Goal: Use online tool/utility: Utilize a website feature to perform a specific function

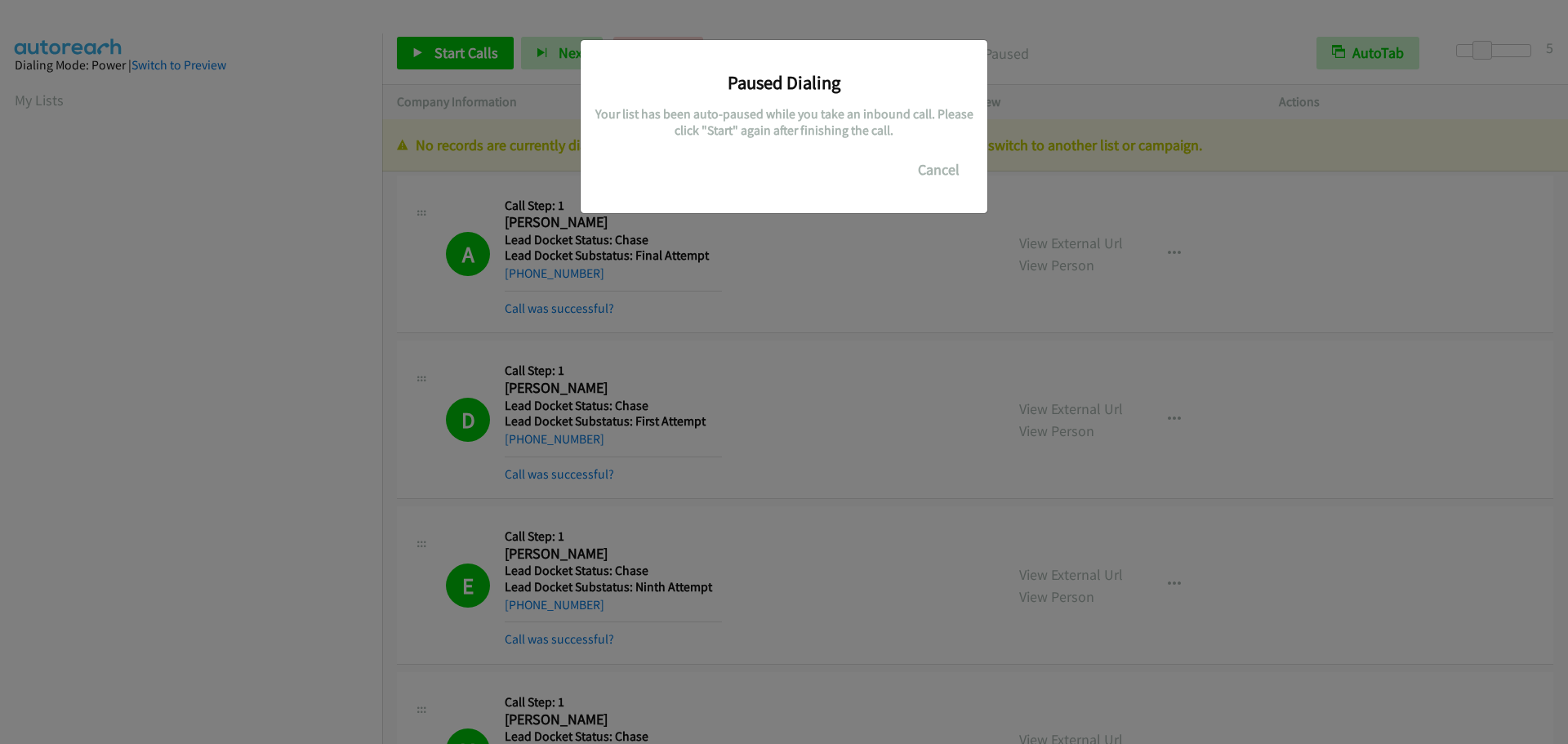
click at [931, 174] on button "Cancel" at bounding box center [939, 169] width 73 height 33
click at [926, 169] on button "Cancel" at bounding box center [939, 169] width 73 height 33
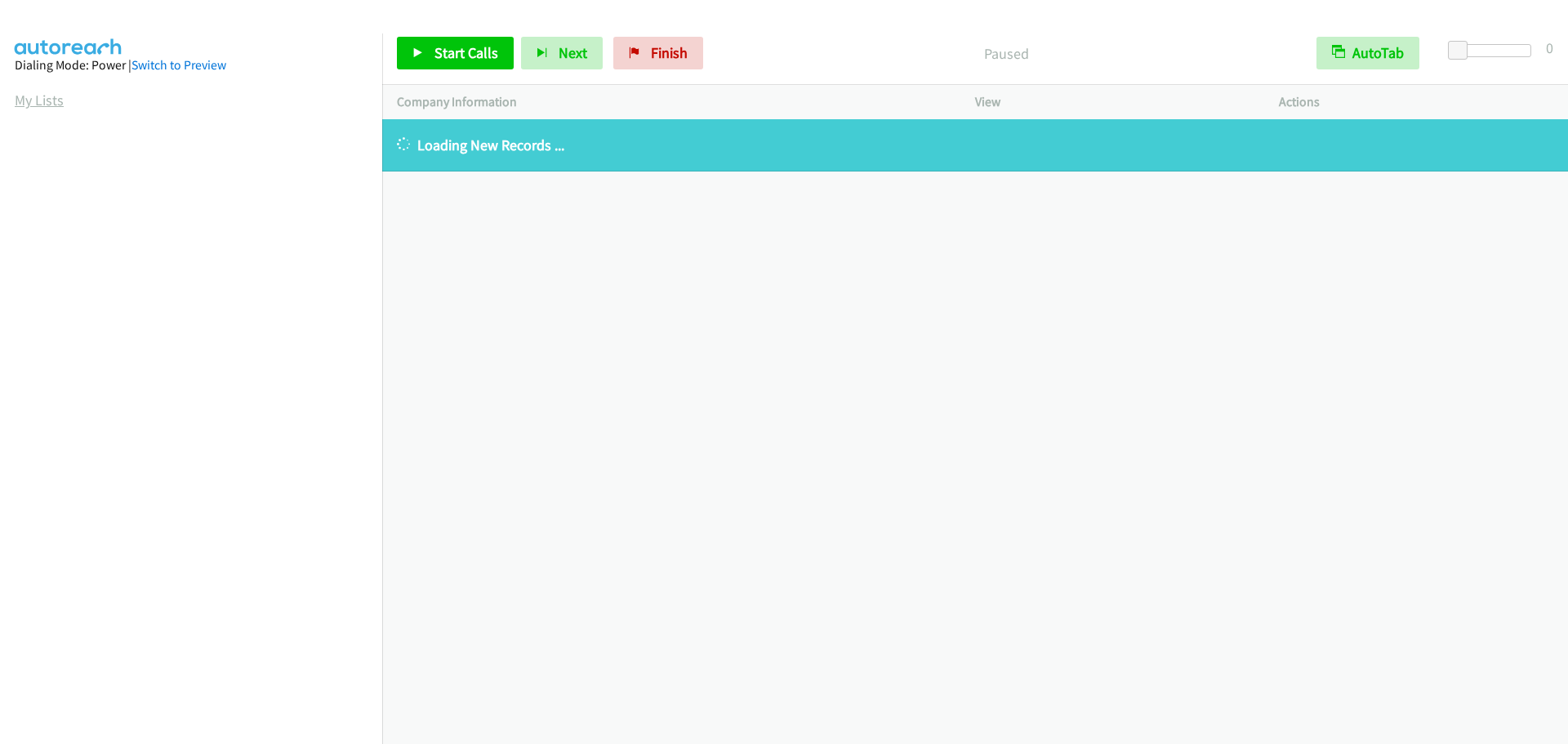
click at [49, 103] on link "My Lists" at bounding box center [38, 101] width 49 height 19
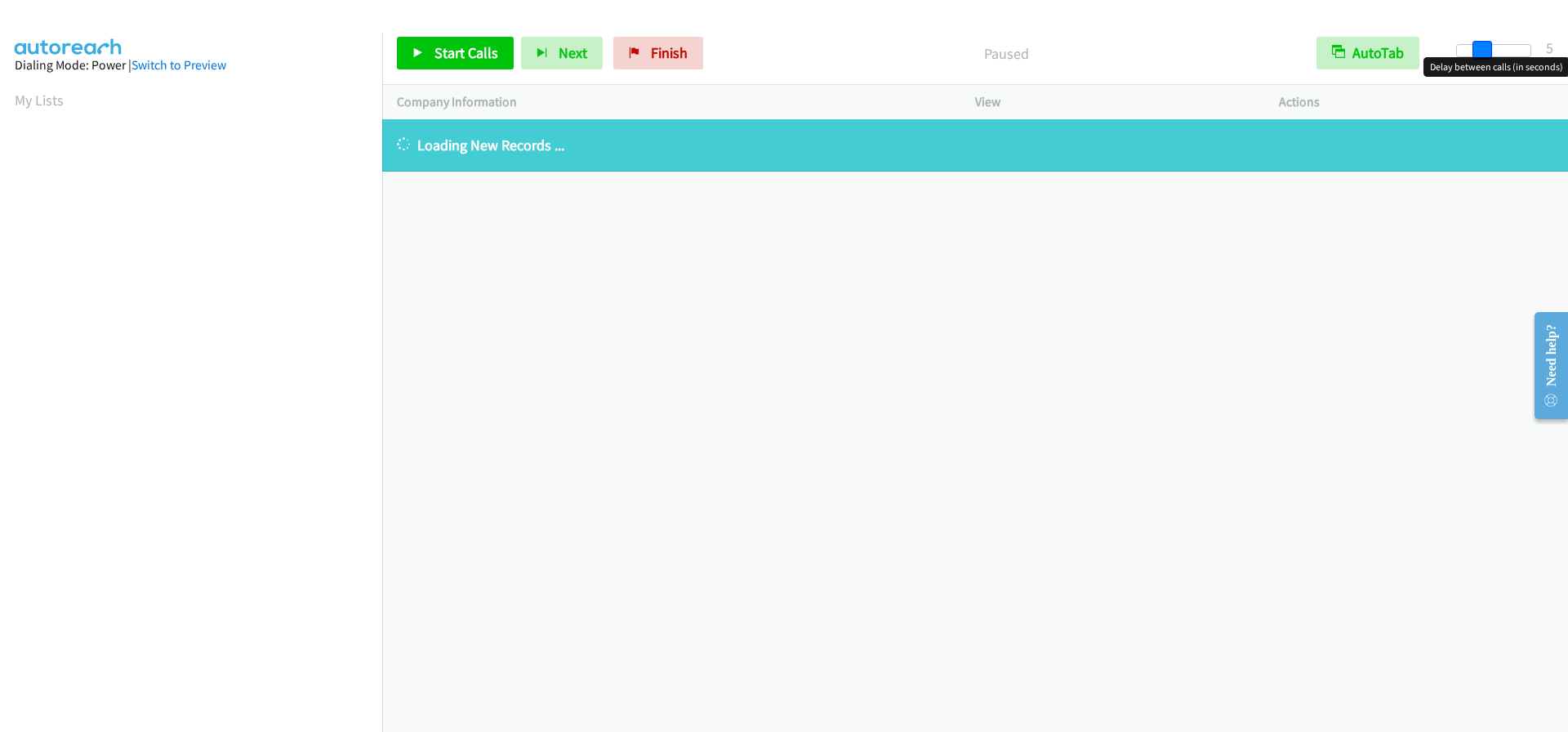
drag, startPoint x: 1462, startPoint y: 54, endPoint x: 1486, endPoint y: 53, distance: 24.0
click at [1486, 53] on span at bounding box center [1482, 51] width 19 height 19
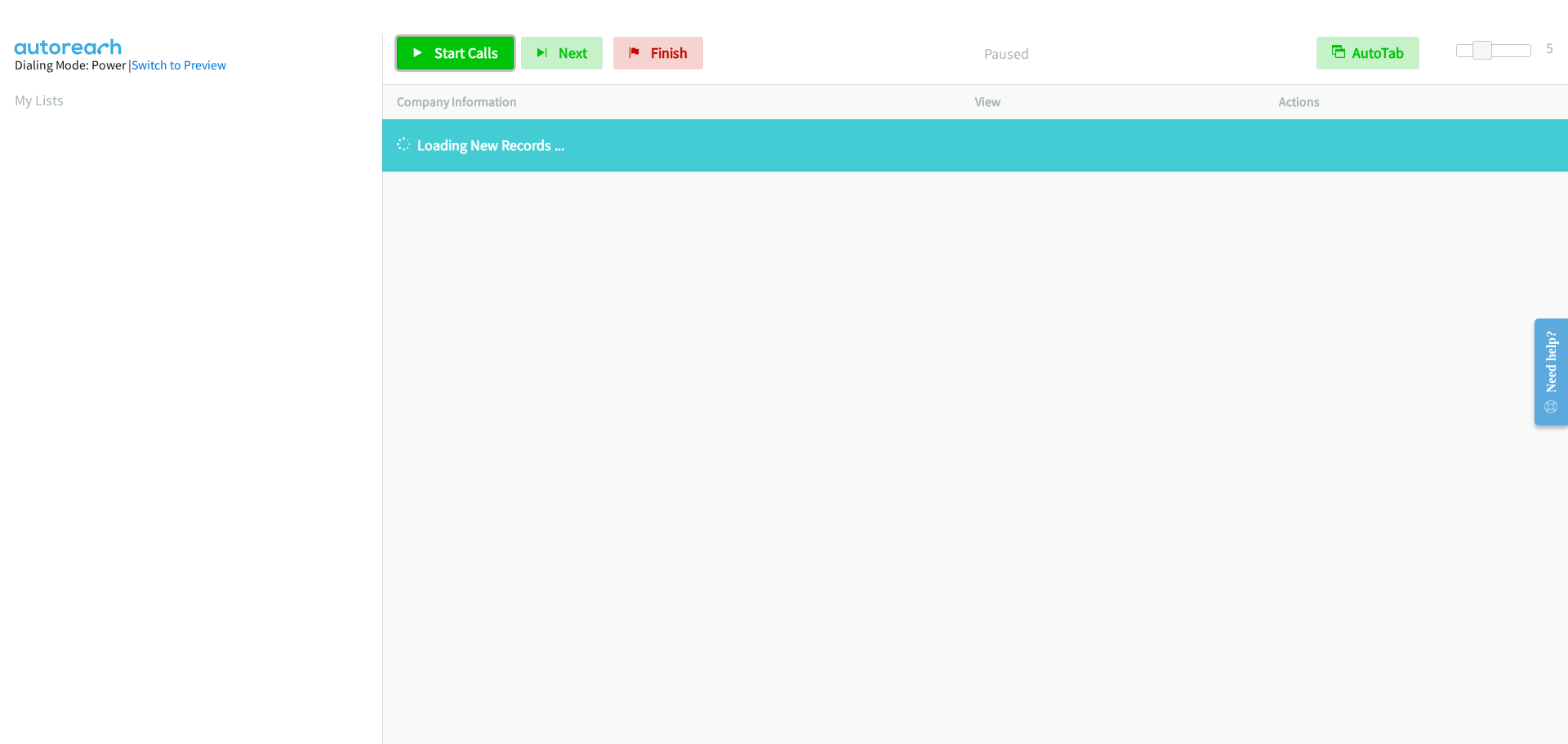
click at [450, 56] on span "Start Calls" at bounding box center [466, 53] width 64 height 19
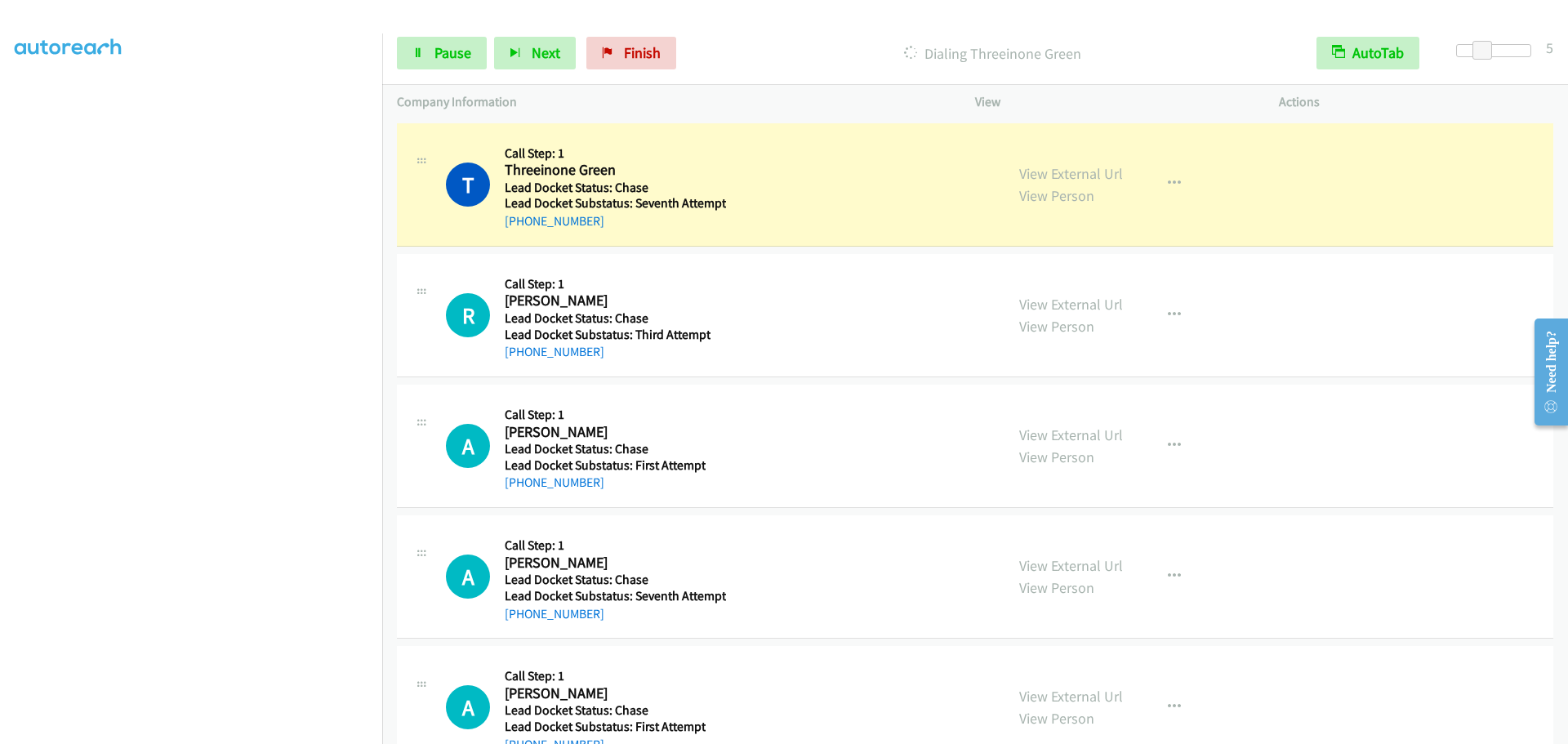
scroll to position [171, 0]
click at [437, 47] on span "Pause" at bounding box center [453, 53] width 36 height 19
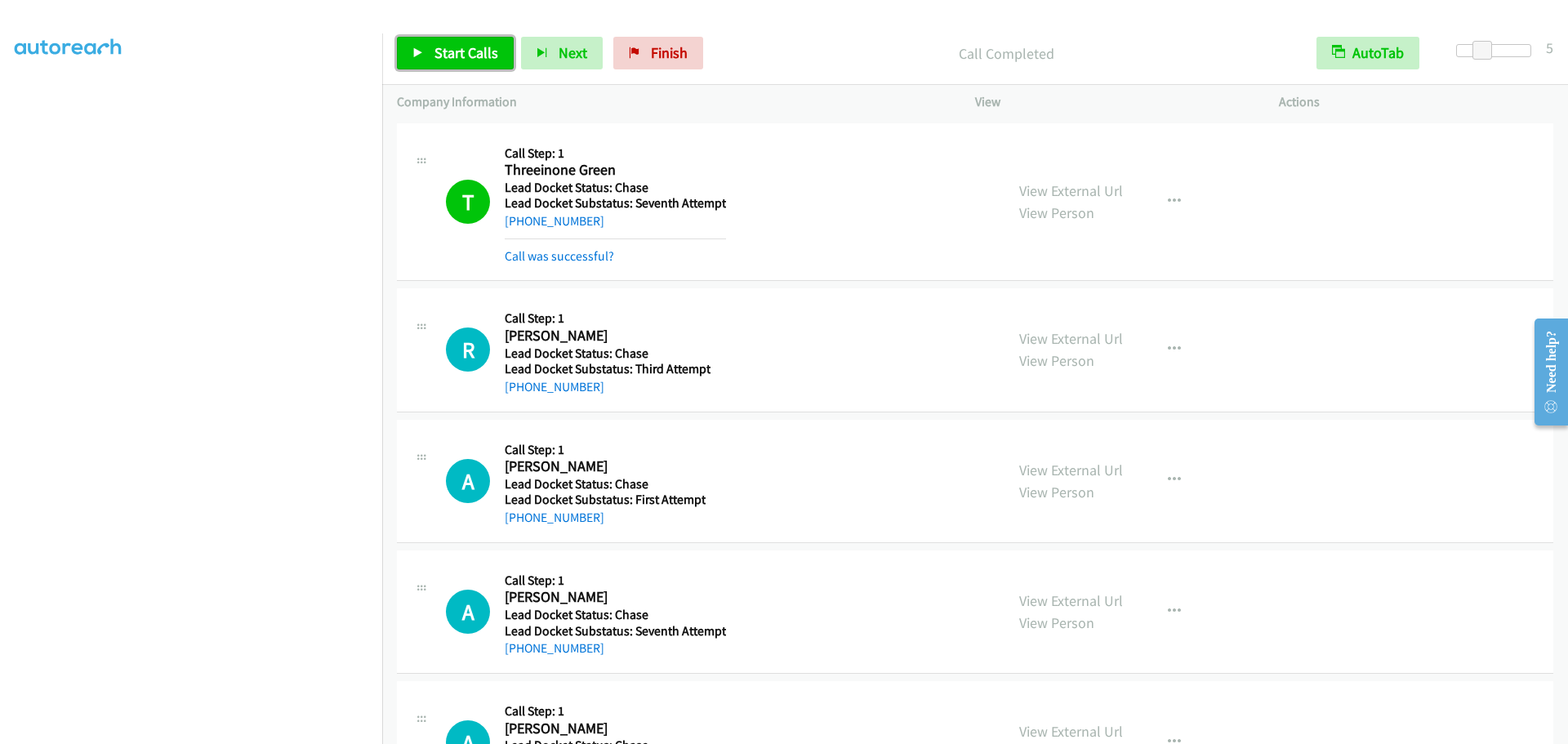
drag, startPoint x: 468, startPoint y: 52, endPoint x: 417, endPoint y: 65, distance: 52.6
click at [468, 52] on span "Start Calls" at bounding box center [466, 53] width 64 height 19
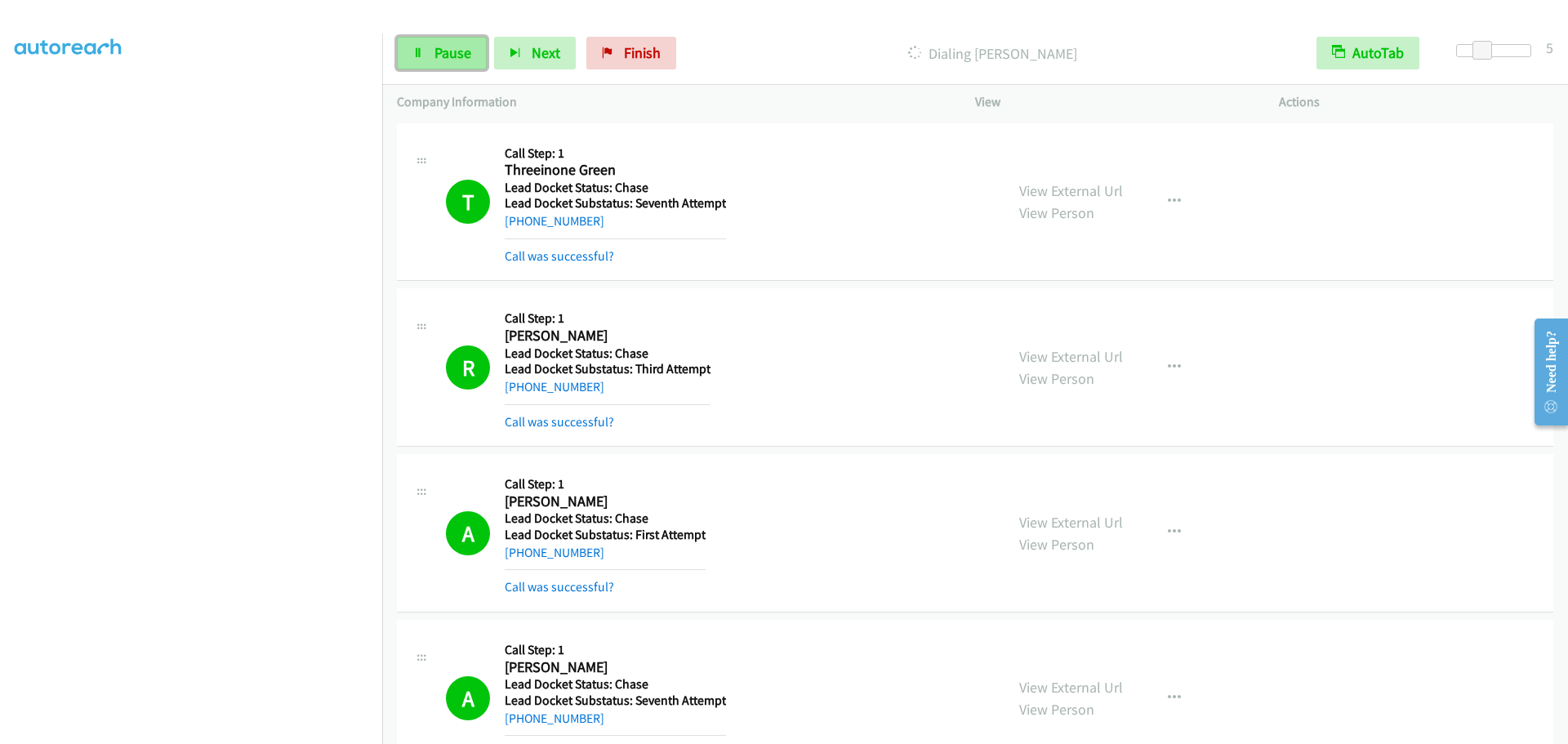
click at [463, 55] on span "Pause" at bounding box center [453, 53] width 36 height 19
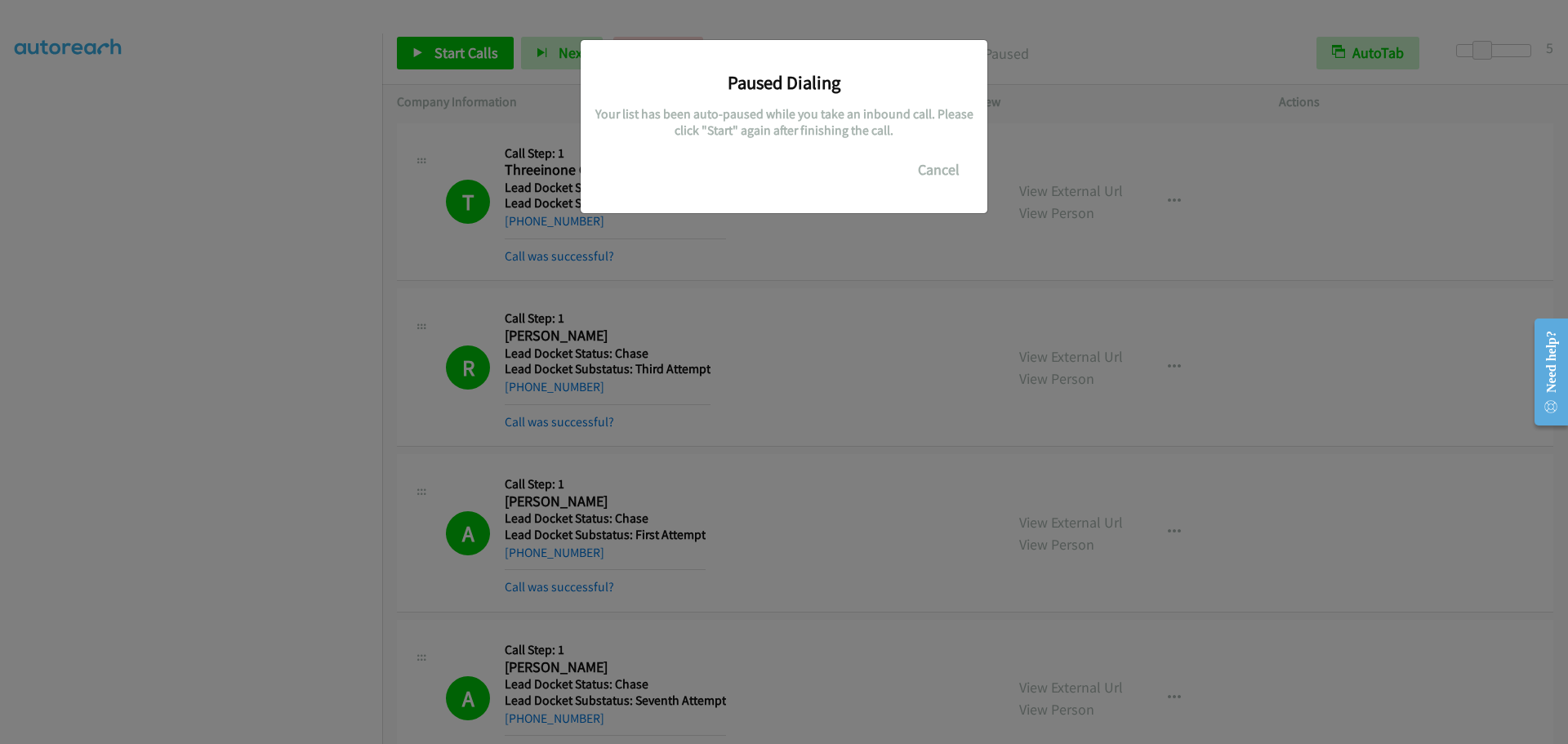
click at [773, 111] on h5 "Your list has been auto-paused while you take an inbound call. Please click "St…" at bounding box center [784, 122] width 382 height 32
click at [941, 169] on button "Cancel" at bounding box center [939, 169] width 73 height 33
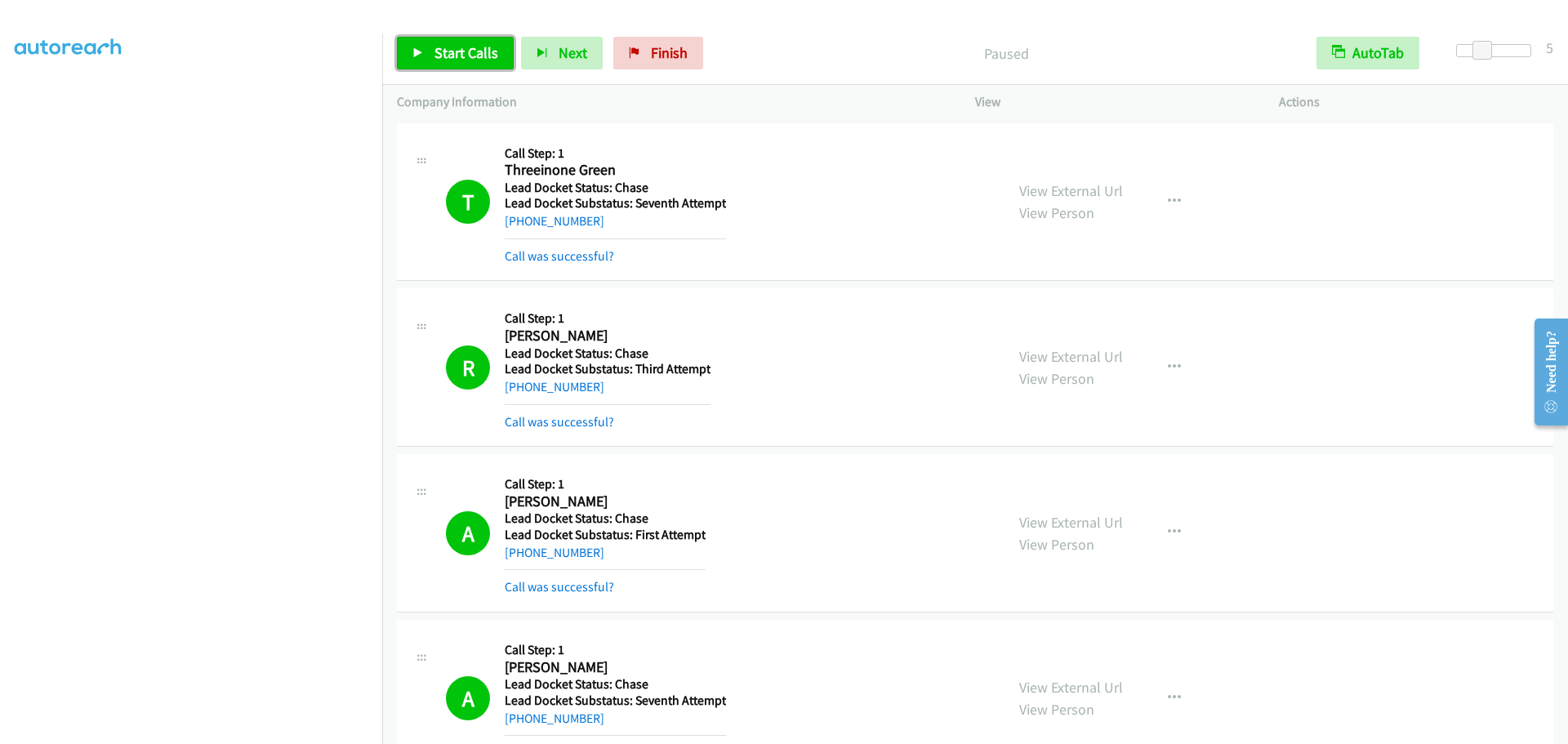
click at [438, 51] on span "Start Calls" at bounding box center [466, 53] width 64 height 19
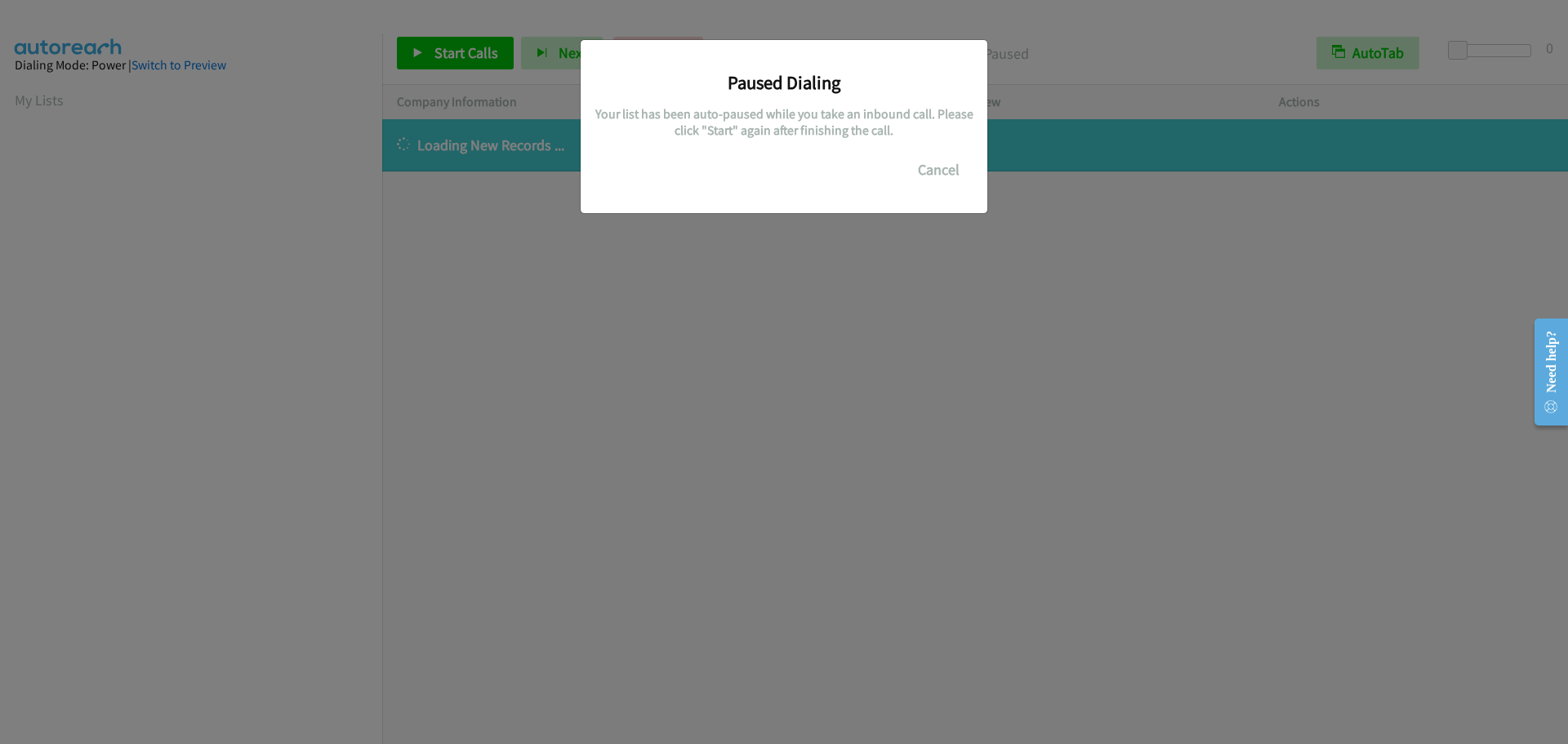
scroll to position [172, 0]
click at [957, 169] on button "Cancel" at bounding box center [939, 169] width 73 height 33
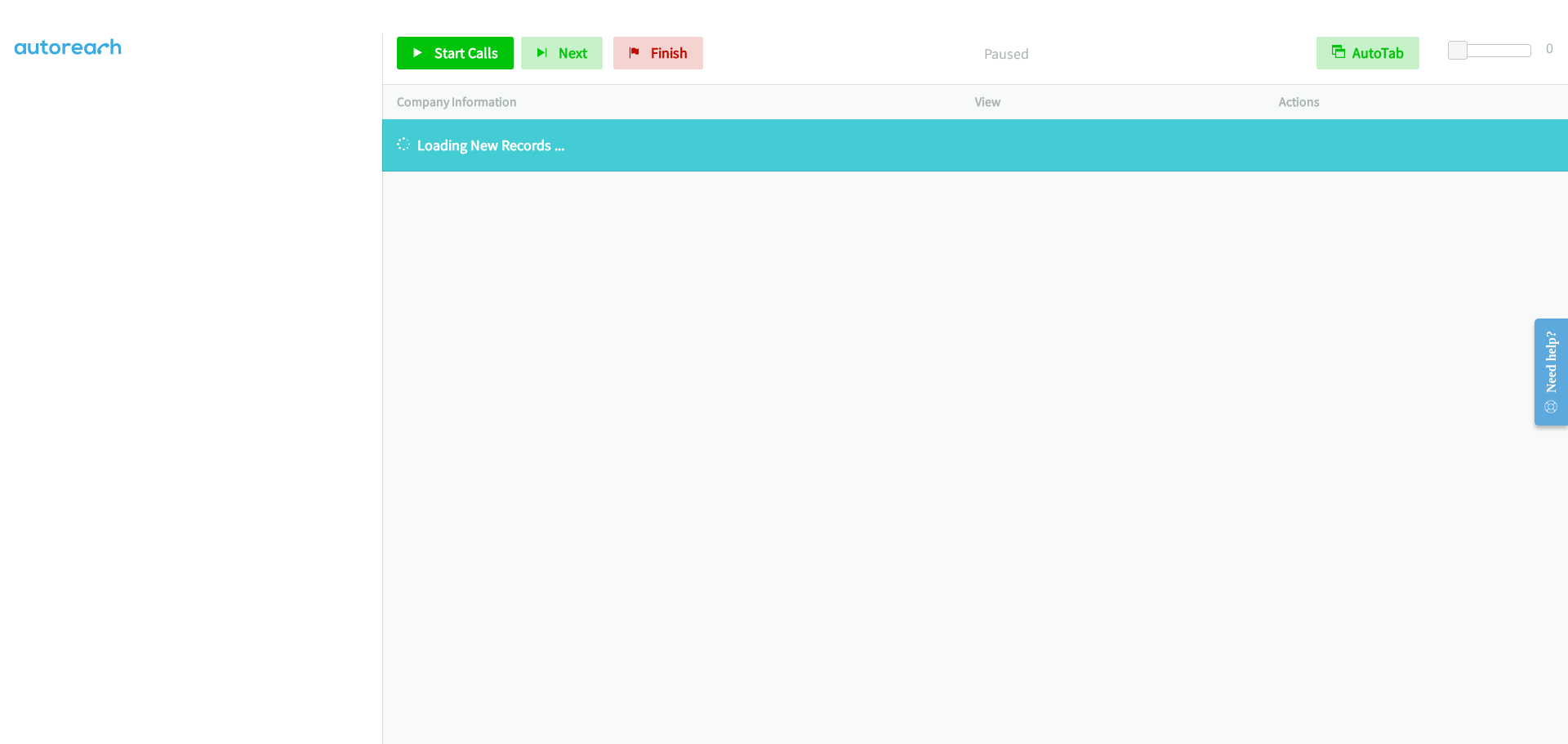
scroll to position [0, 0]
click at [53, 97] on link "My Lists" at bounding box center [38, 101] width 49 height 19
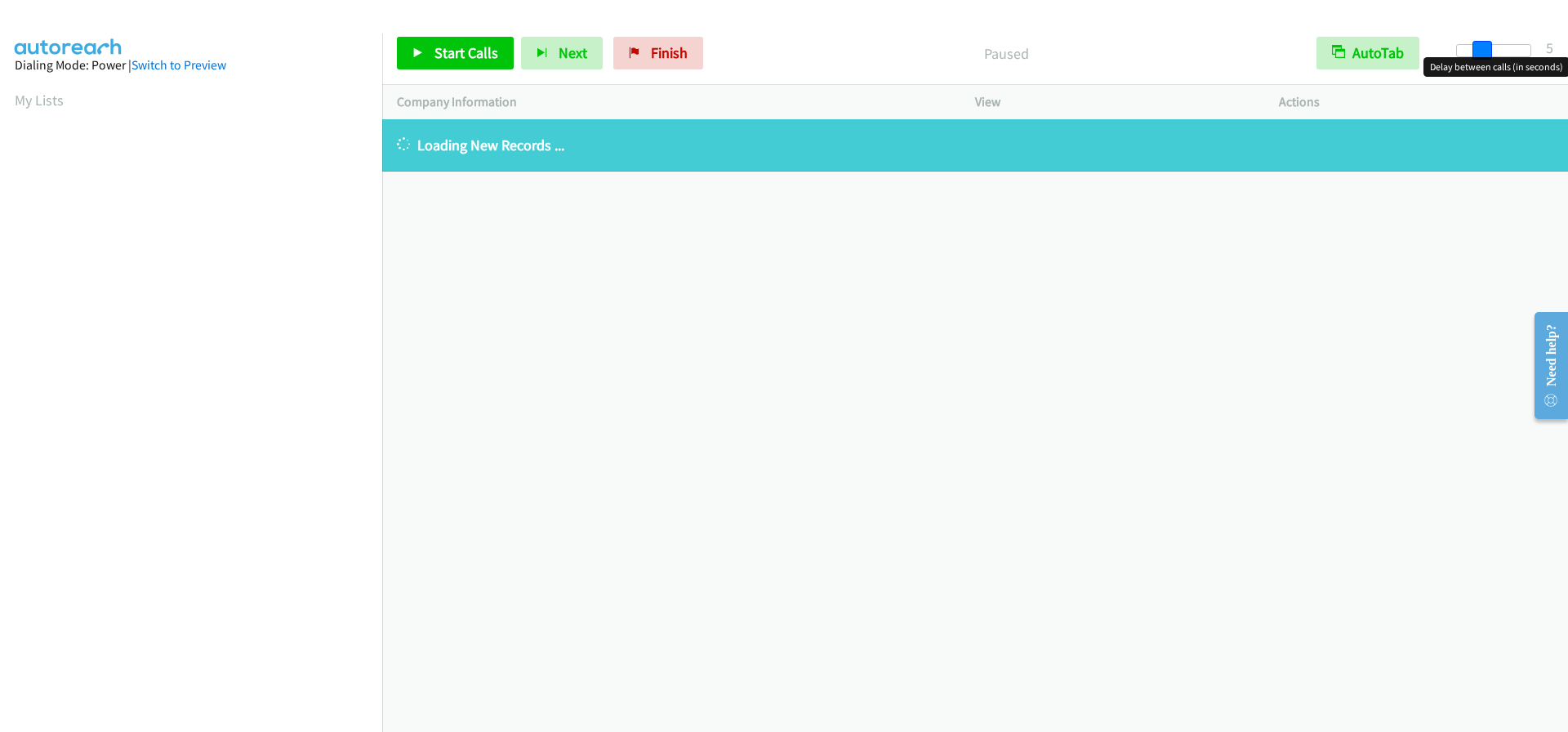
drag, startPoint x: 1452, startPoint y: 48, endPoint x: 1476, endPoint y: 49, distance: 24.0
click at [1476, 49] on span at bounding box center [1482, 51] width 19 height 19
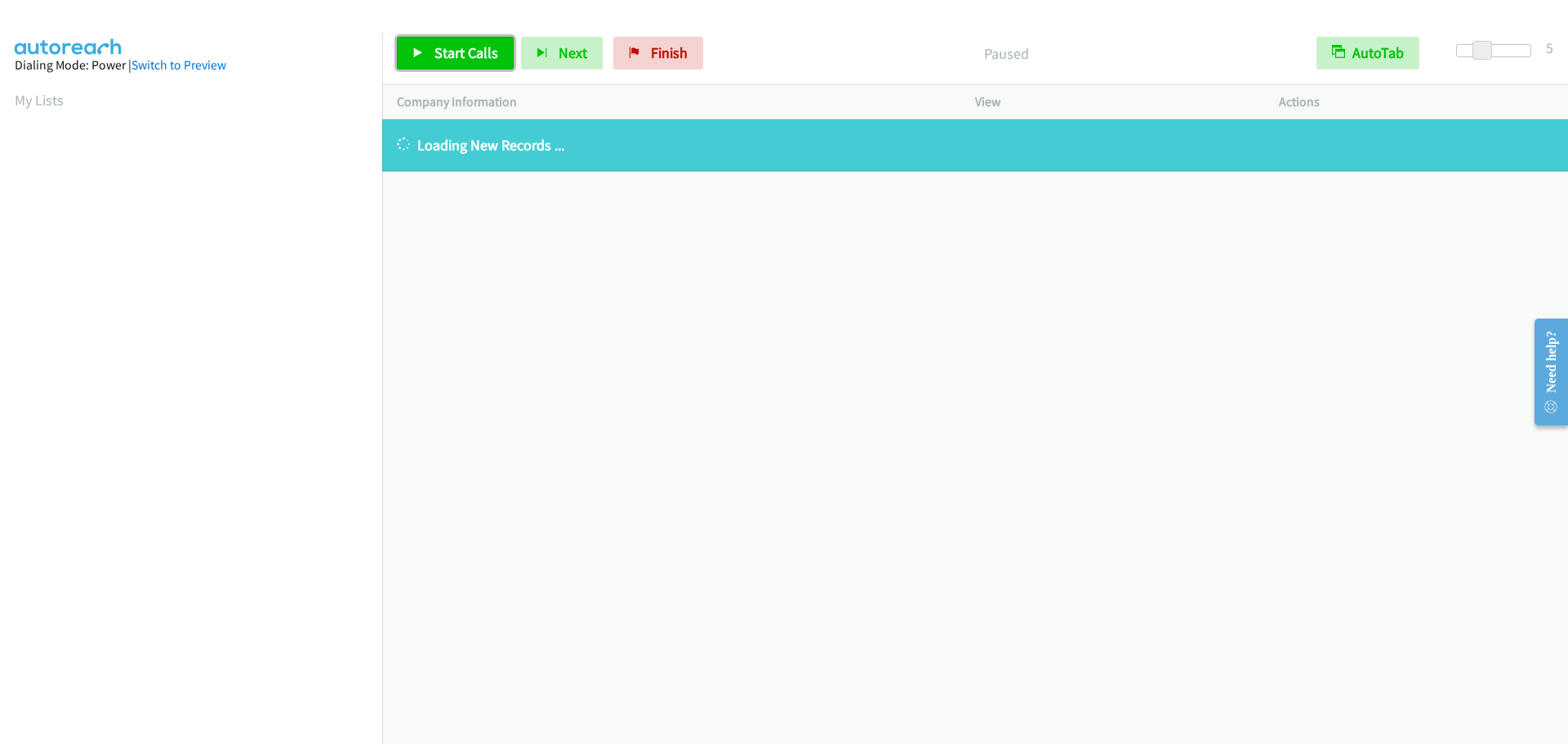
click at [441, 56] on span "Start Calls" at bounding box center [466, 53] width 64 height 19
